Goal: Task Accomplishment & Management: Use online tool/utility

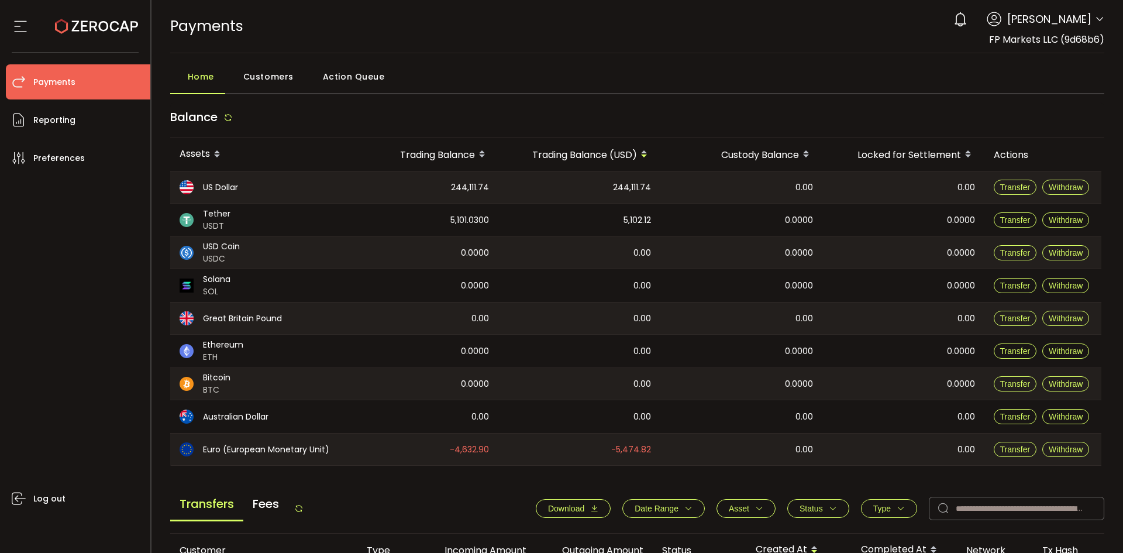
scroll to position [58, 0]
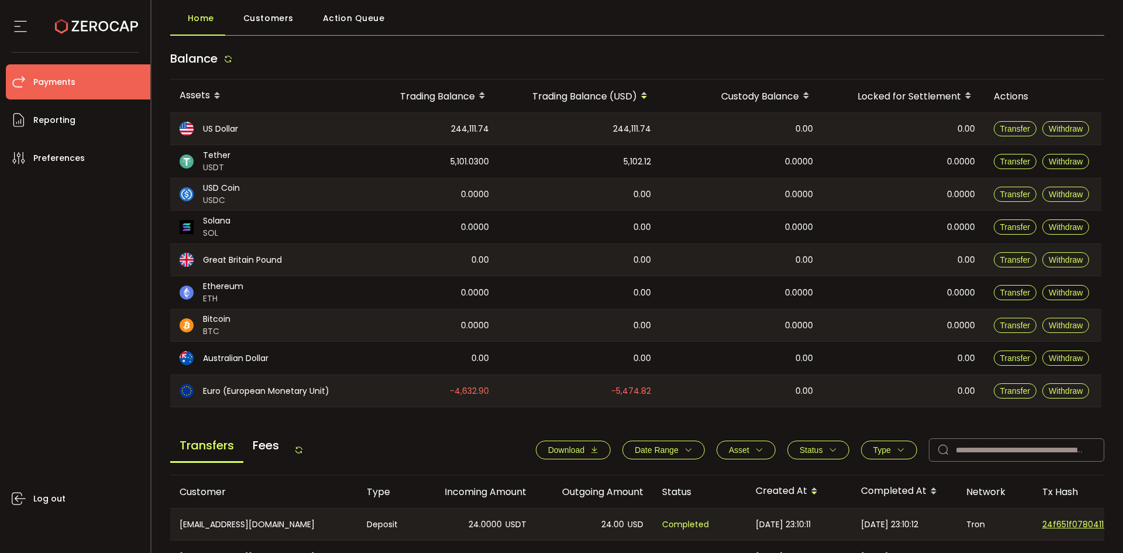
click at [567, 447] on span "Download" at bounding box center [566, 449] width 36 height 9
click at [976, 446] on input "text" at bounding box center [1016, 449] width 175 height 23
paste input "**********"
type input "**********"
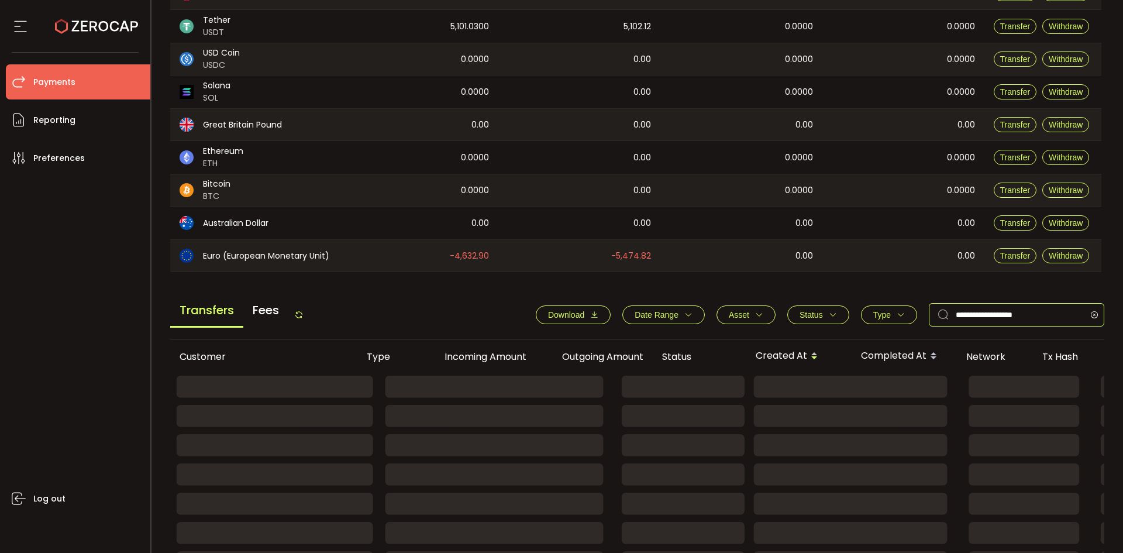
scroll to position [234, 0]
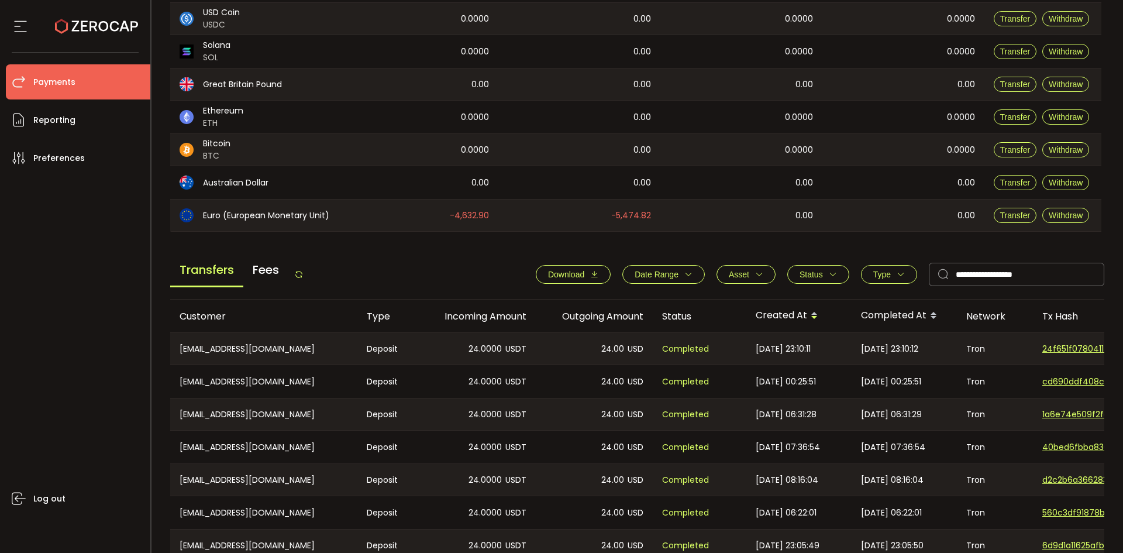
click at [864, 275] on button "Type" at bounding box center [889, 274] width 56 height 19
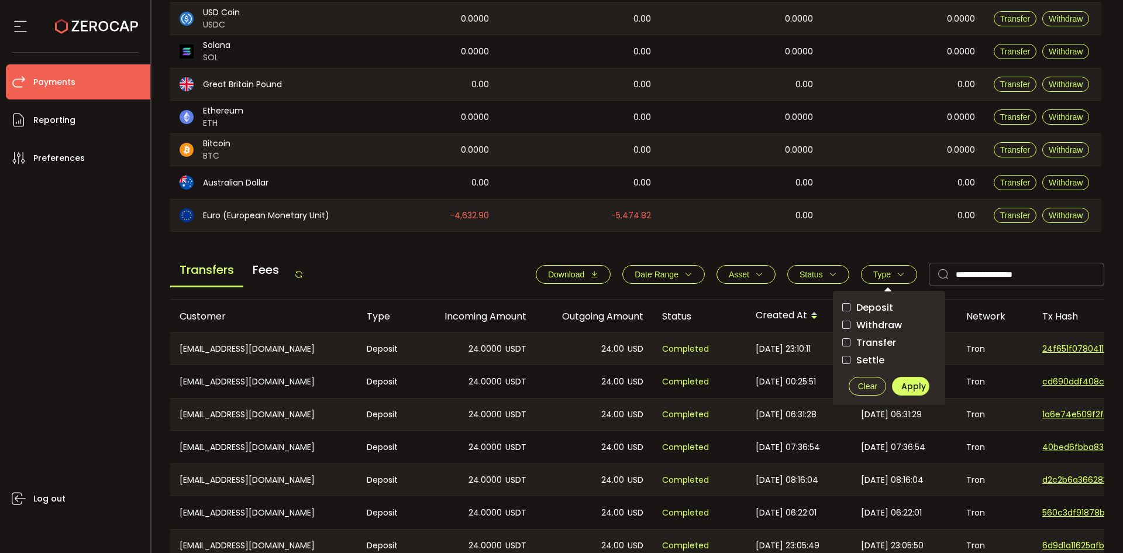
click at [886, 325] on span "Withdraw" at bounding box center [875, 324] width 51 height 11
click at [904, 377] on button "Apply" at bounding box center [910, 386] width 37 height 19
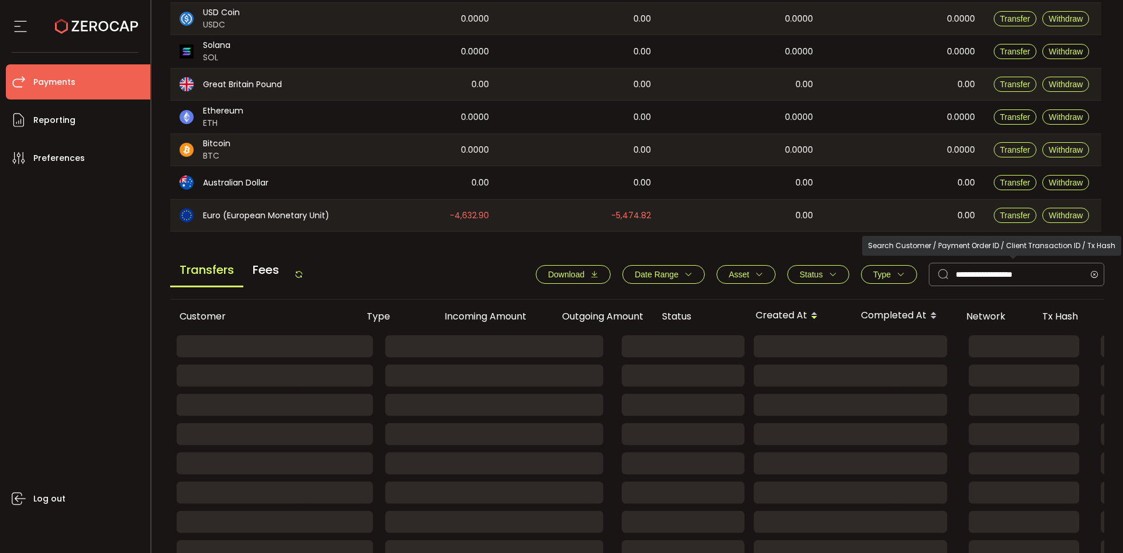
scroll to position [192, 0]
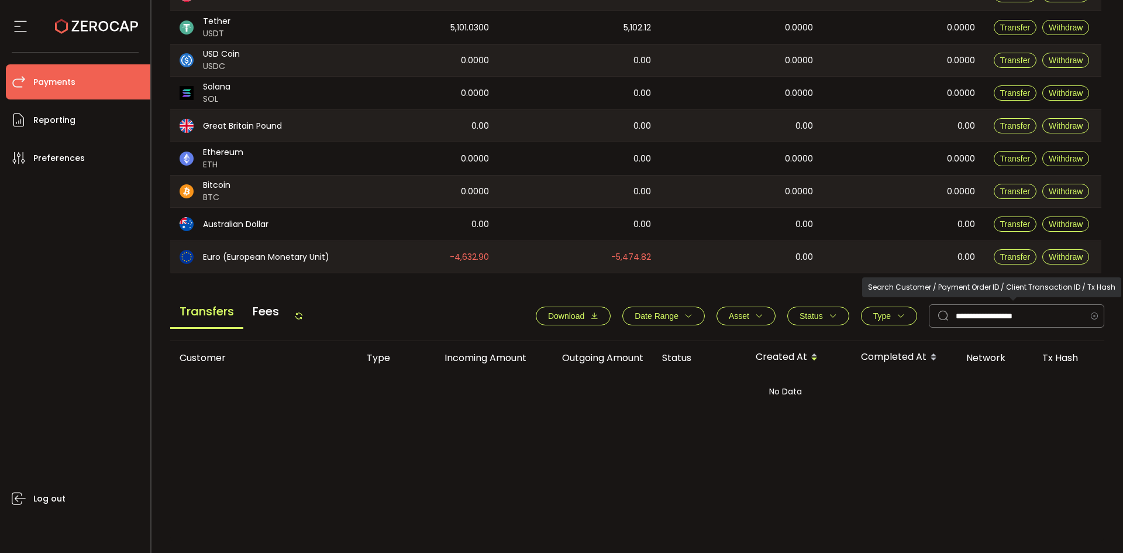
click at [1090, 311] on icon at bounding box center [1094, 315] width 15 height 23
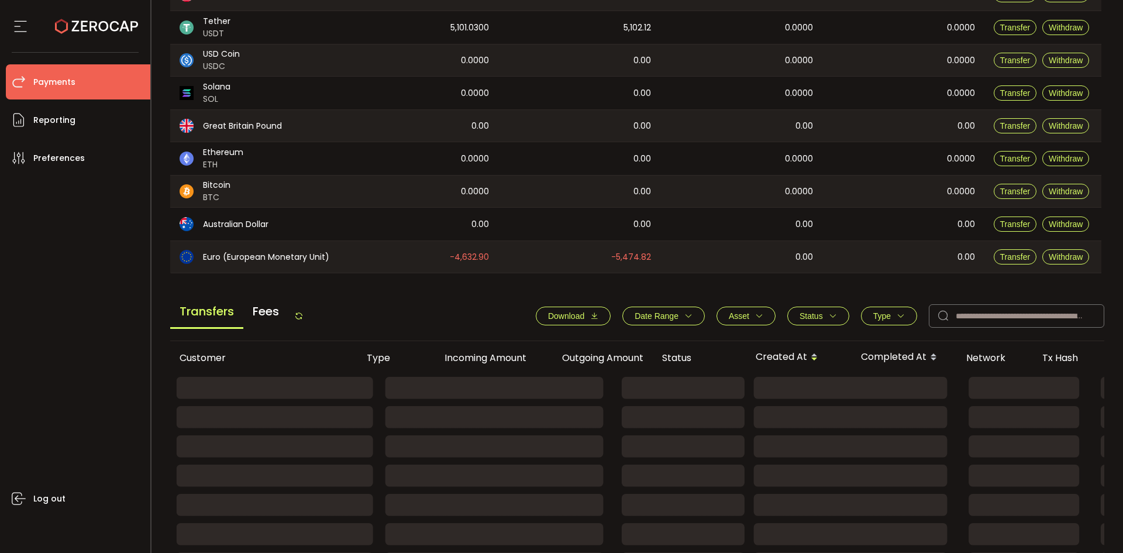
scroll to position [234, 0]
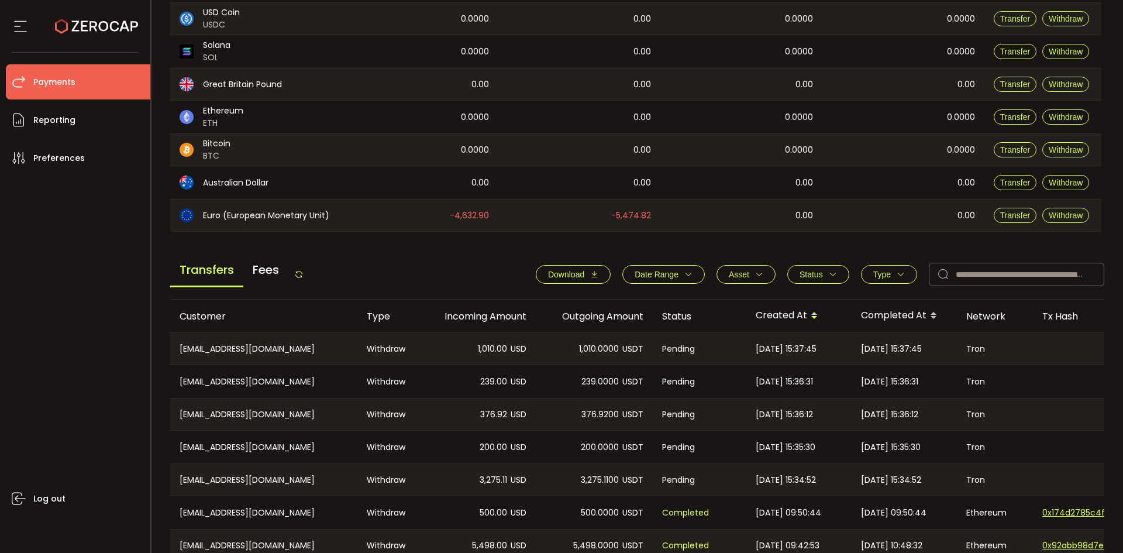
click at [805, 275] on span "Status" at bounding box center [811, 274] width 23 height 9
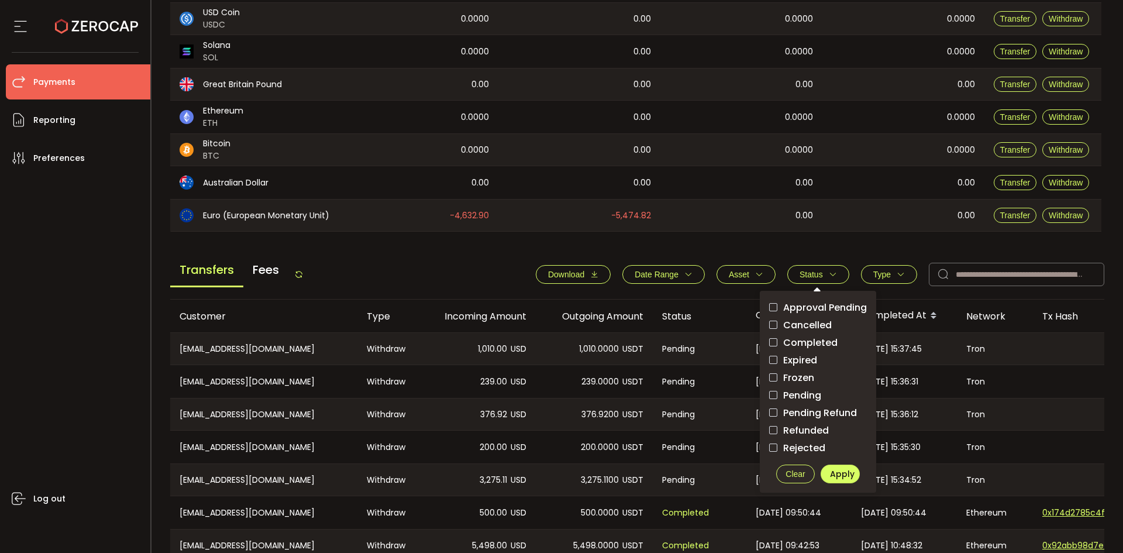
click at [801, 388] on label "Pending" at bounding box center [818, 395] width 98 height 15
click at [842, 473] on span "Apply" at bounding box center [842, 474] width 25 height 12
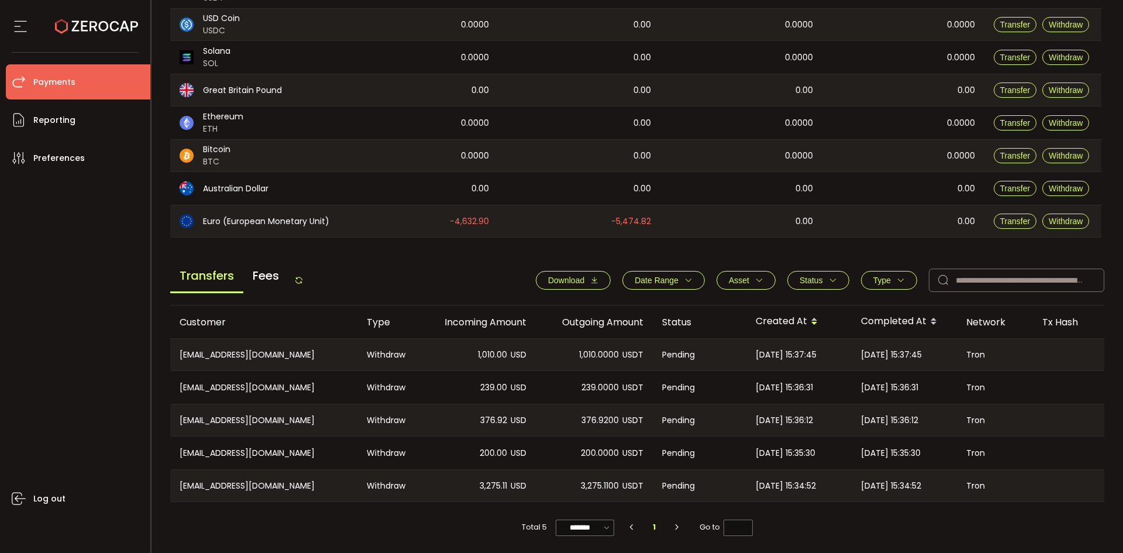
scroll to position [232, 0]
click at [877, 275] on span "Type" at bounding box center [882, 279] width 18 height 9
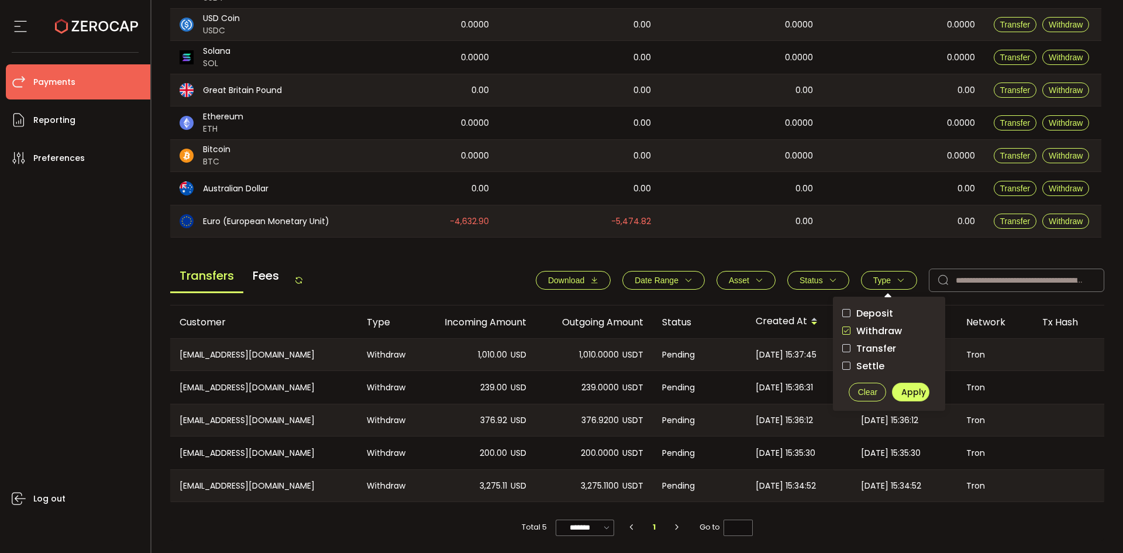
click at [873, 388] on span "Clear" at bounding box center [867, 391] width 19 height 9
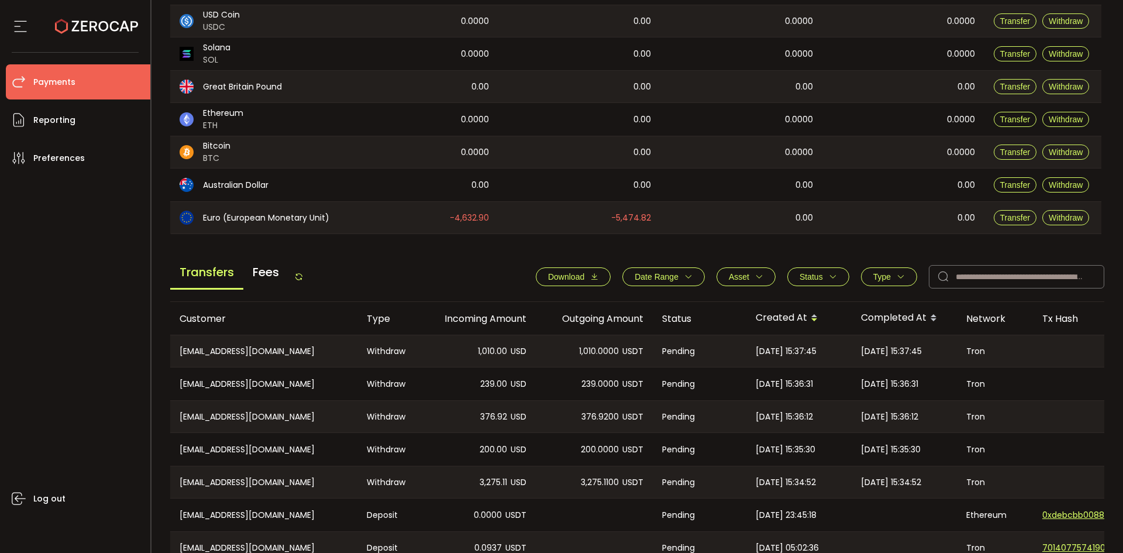
click at [810, 273] on span "Status" at bounding box center [811, 276] width 23 height 9
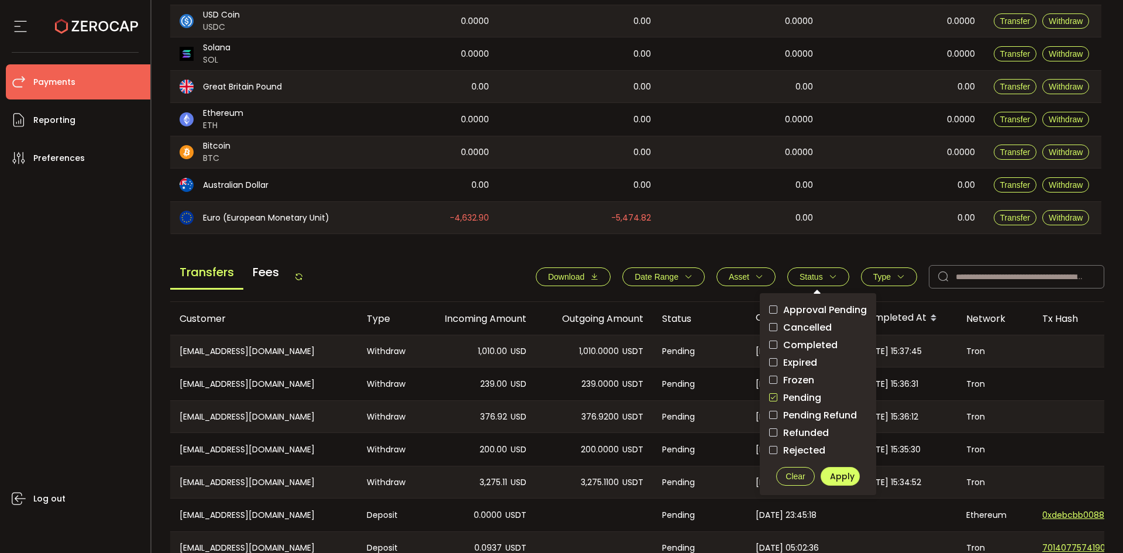
click at [797, 469] on button "Clear" at bounding box center [795, 476] width 39 height 19
